Goal: Use online tool/utility

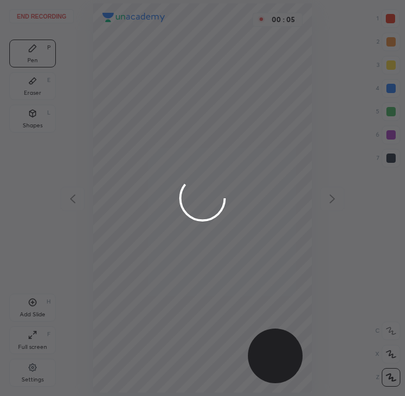
scroll to position [396, 219]
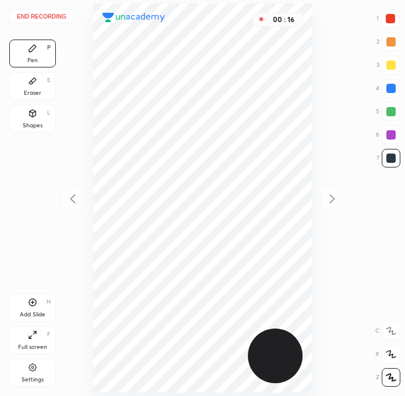
click at [389, 157] on div at bounding box center [390, 158] width 9 height 9
click at [383, 87] on div at bounding box center [391, 88] width 19 height 19
click at [39, 307] on div "Add Slide H" at bounding box center [32, 308] width 47 height 28
click at [393, 157] on div at bounding box center [390, 158] width 9 height 9
click at [76, 195] on icon at bounding box center [73, 199] width 14 height 14
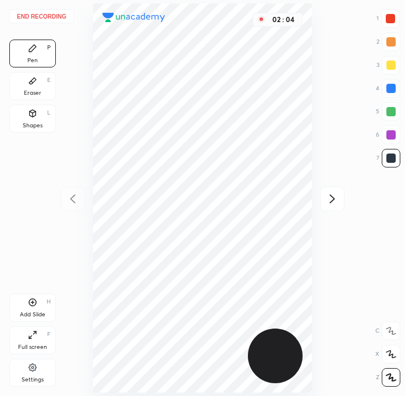
click at [395, 154] on div at bounding box center [390, 158] width 9 height 9
click at [388, 137] on div at bounding box center [390, 134] width 9 height 9
click at [395, 91] on div at bounding box center [390, 88] width 9 height 9
click at [400, 10] on div "1 2 3 4 5 6 7" at bounding box center [388, 90] width 24 height 163
click at [392, 16] on div at bounding box center [390, 18] width 9 height 9
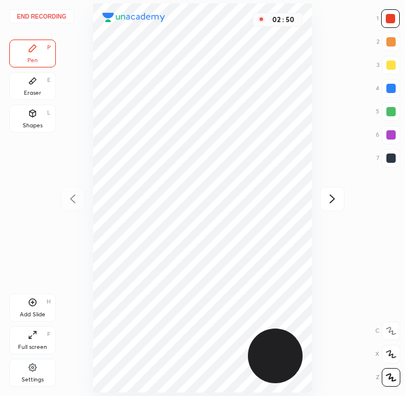
click at [388, 163] on div at bounding box center [391, 158] width 19 height 19
